Goal: Task Accomplishment & Management: Complete application form

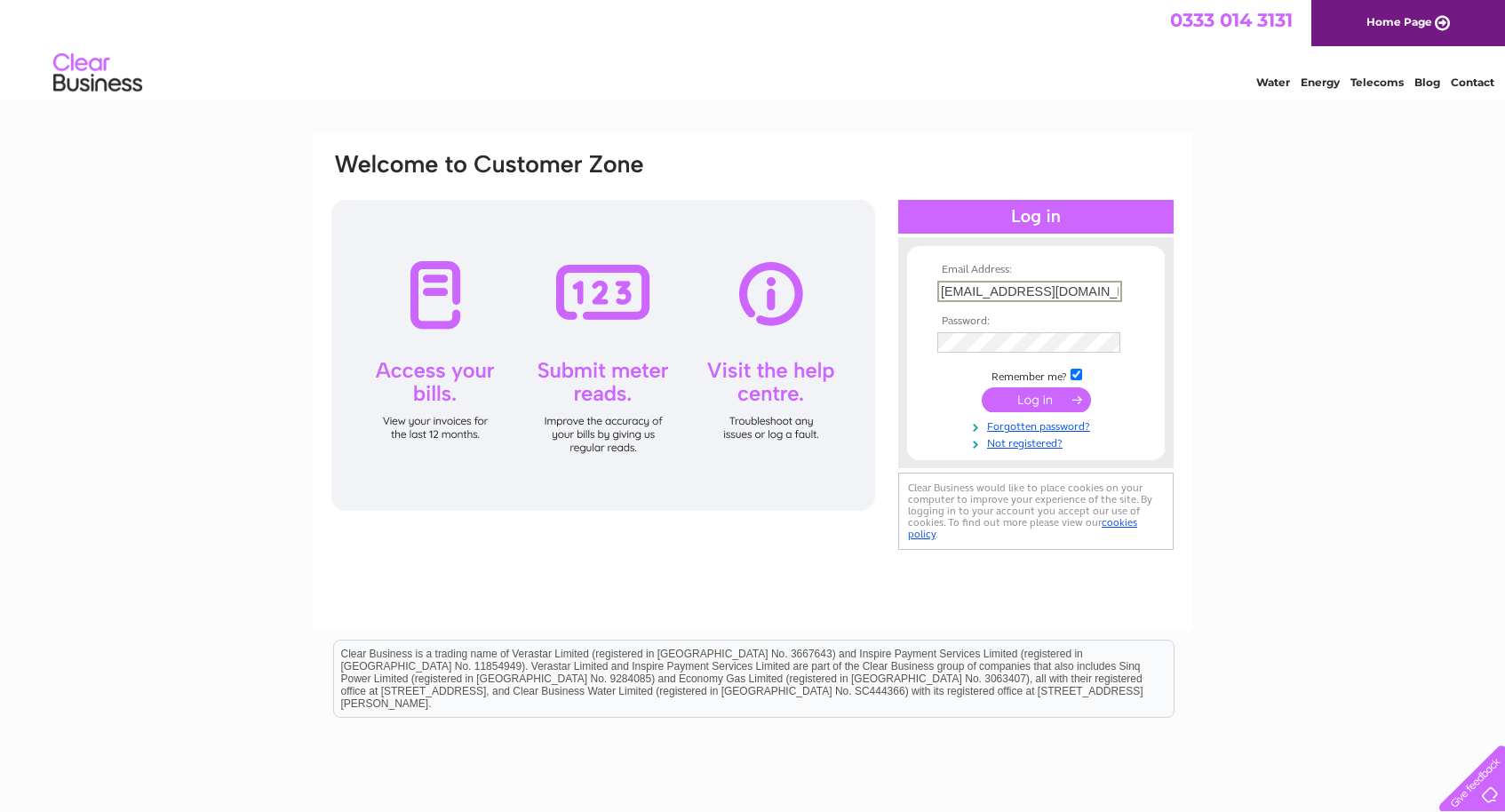
type input "[EMAIL_ADDRESS][DOMAIN_NAME]"
click at [1036, 398] on input "submit" at bounding box center [1036, 399] width 109 height 25
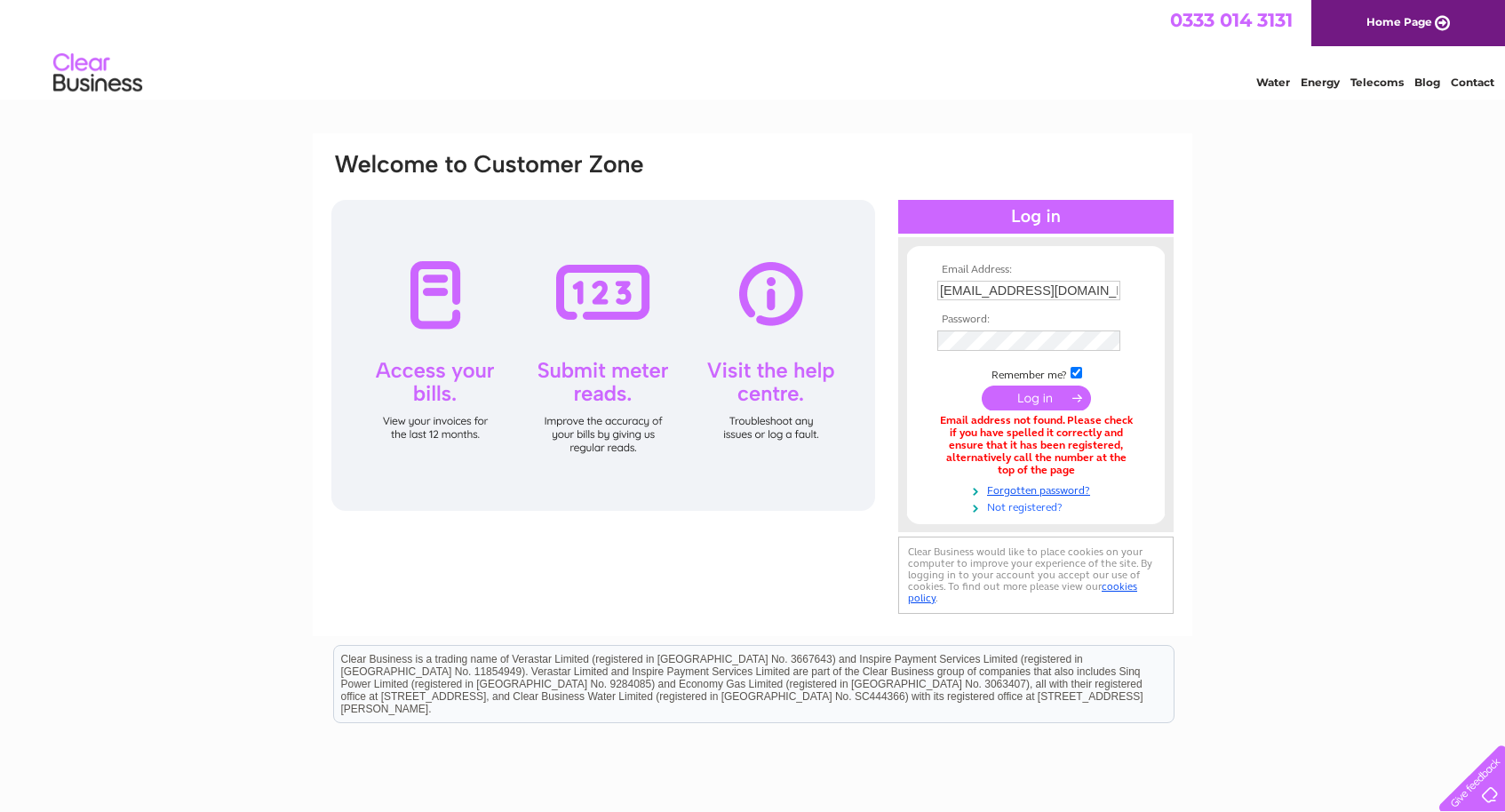
click at [1021, 504] on link "Not registered?" at bounding box center [1037, 505] width 202 height 17
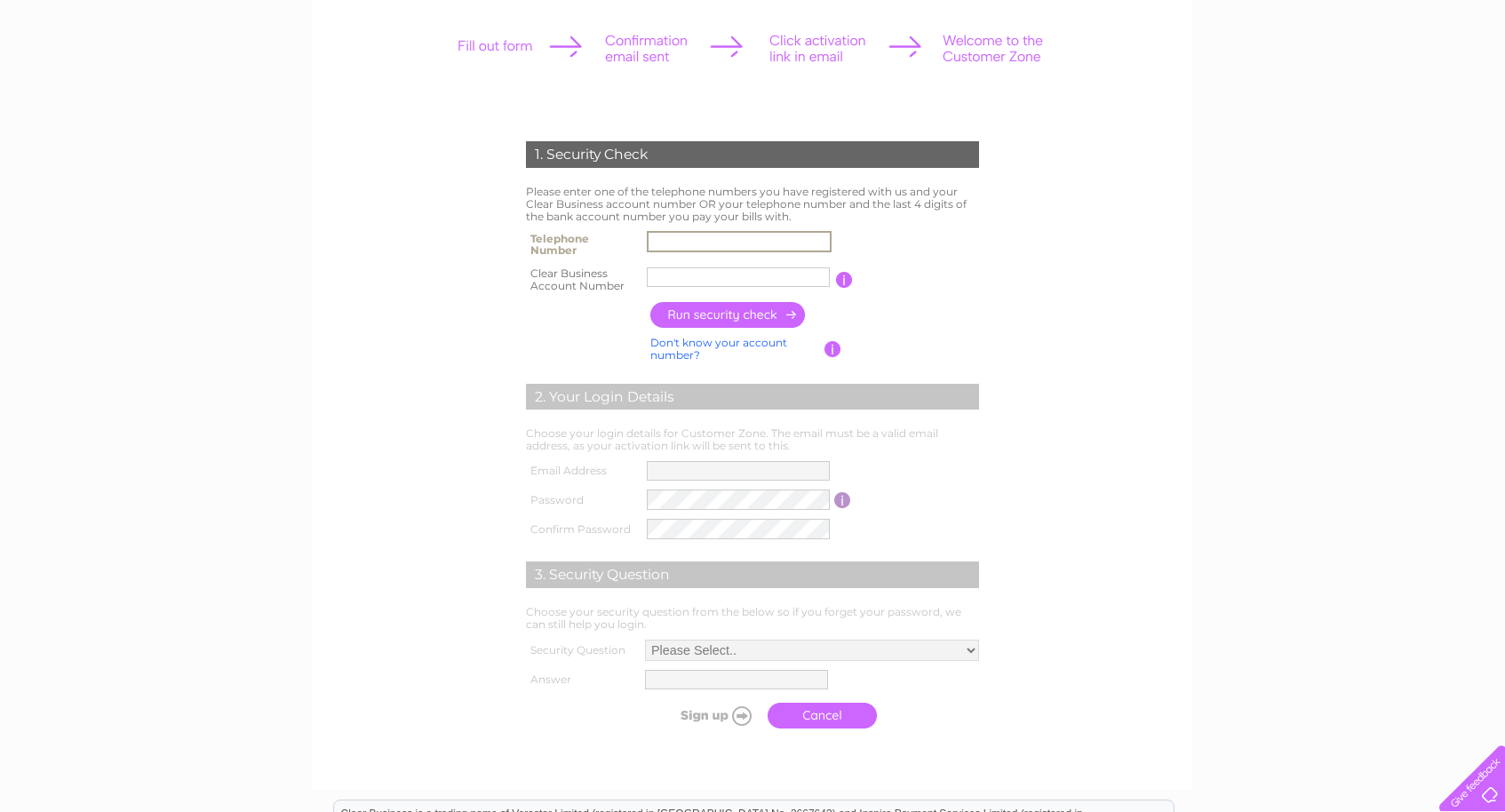
scroll to position [244, 0]
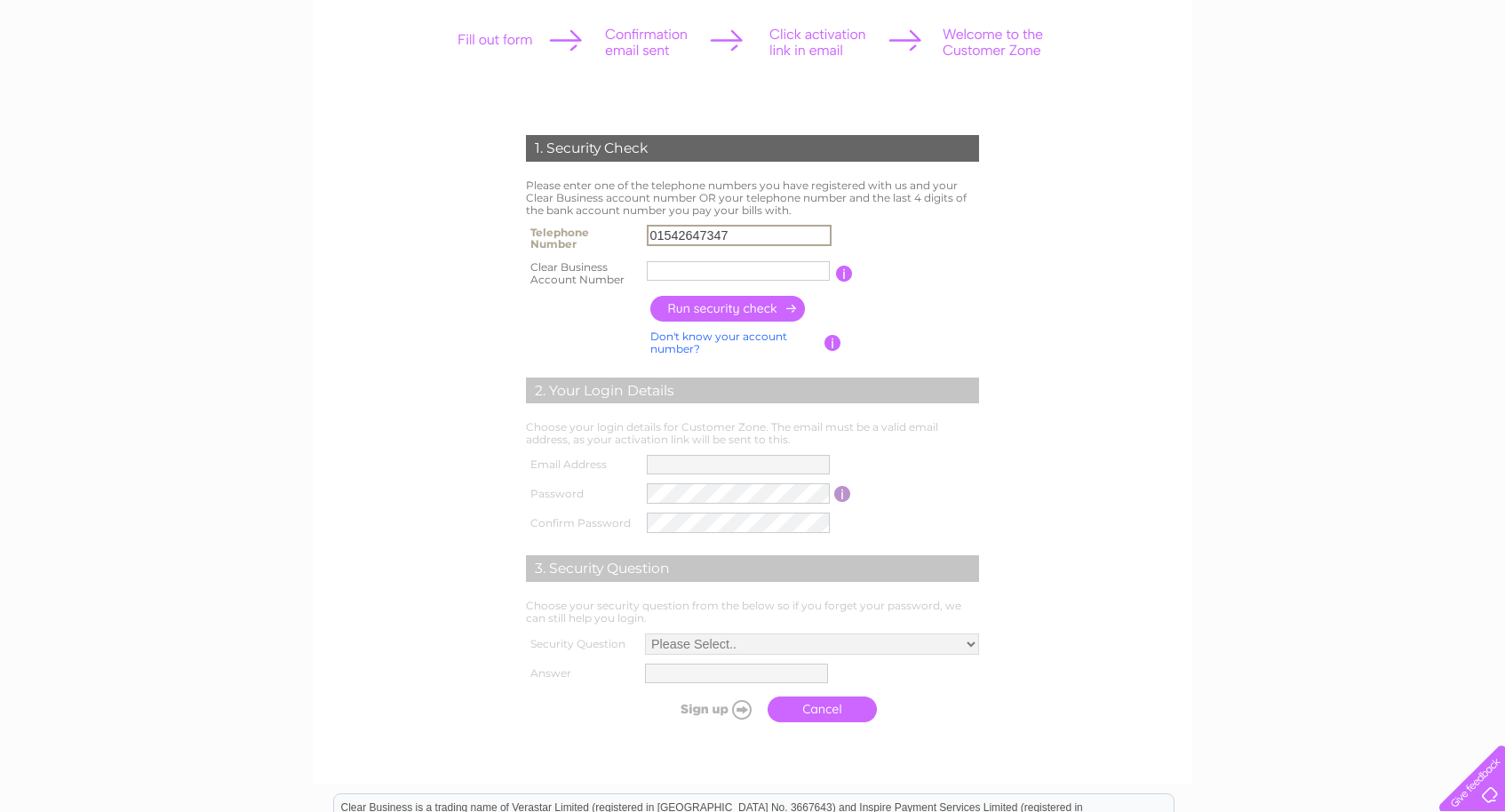
type input "01542647347"
type input "30284300"
click at [744, 311] on input "button" at bounding box center [729, 309] width 157 height 26
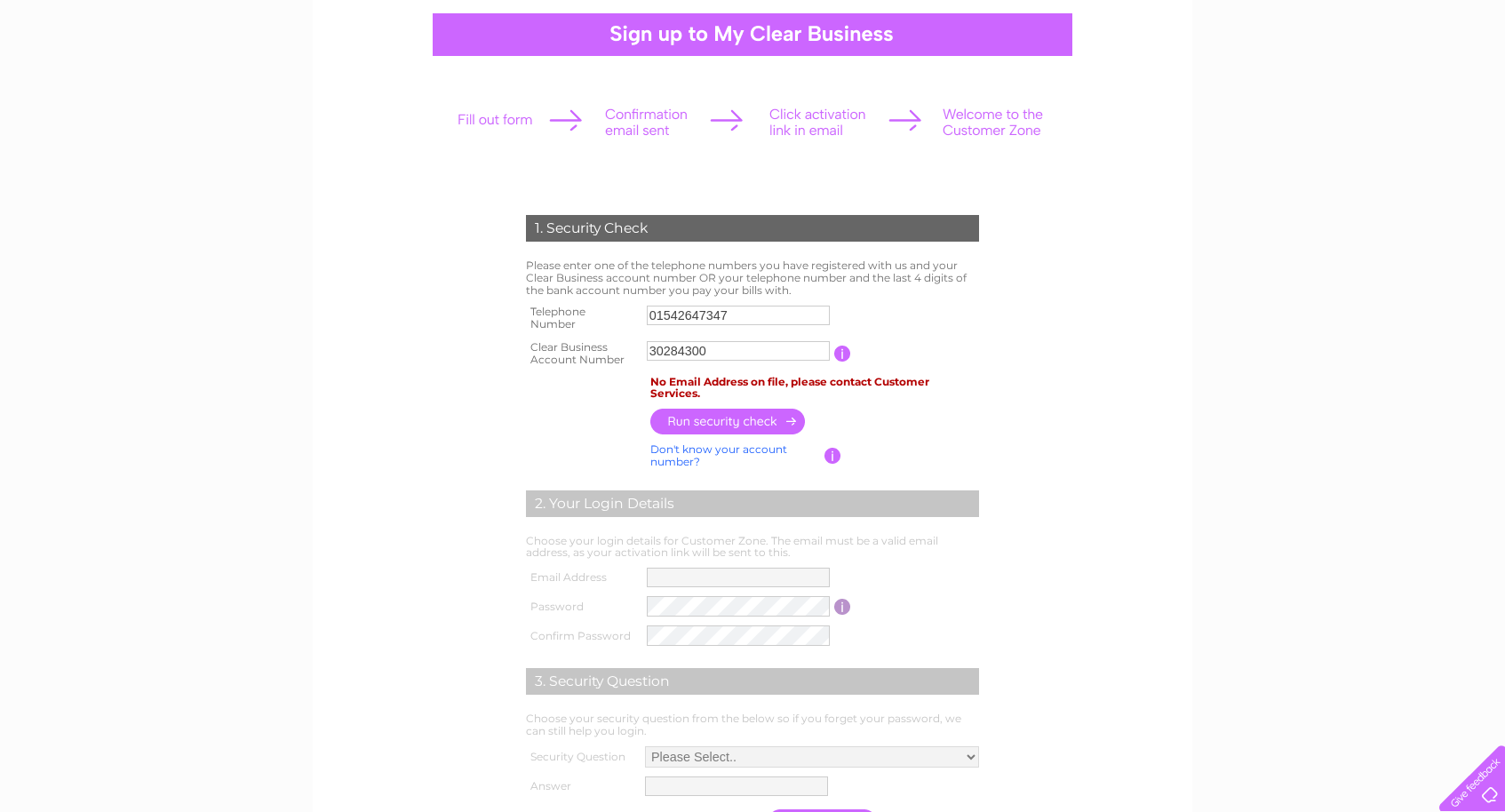
scroll to position [170, 0]
